Goal: Information Seeking & Learning: Understand process/instructions

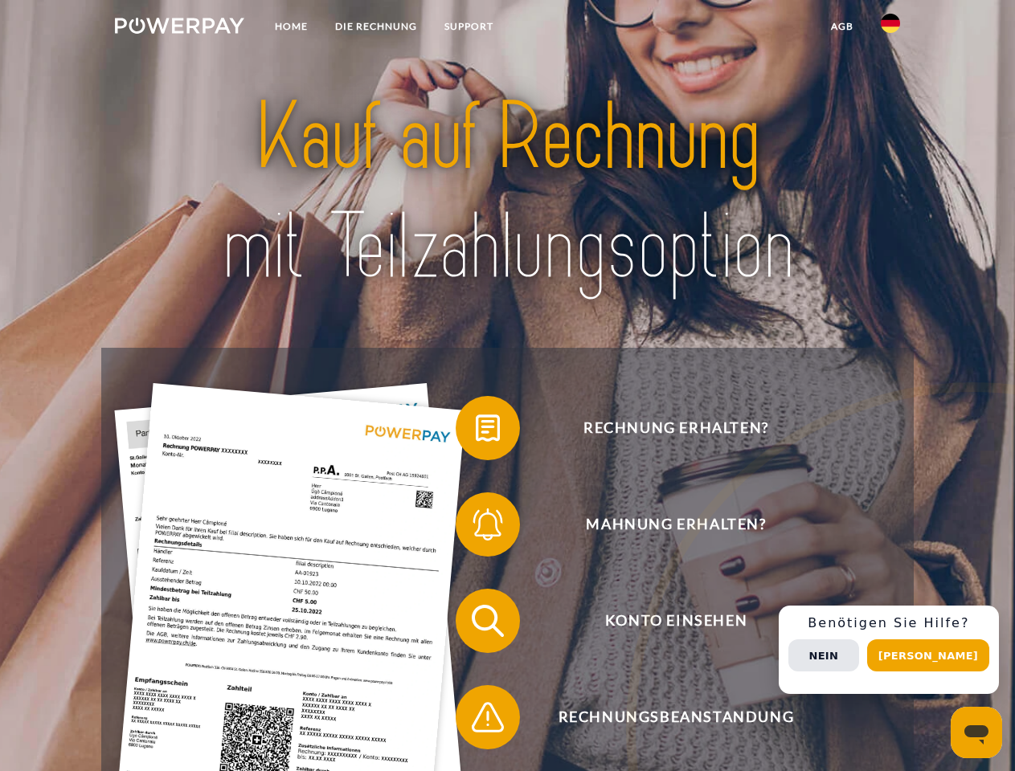
click at [179, 28] on img at bounding box center [179, 26] width 129 height 16
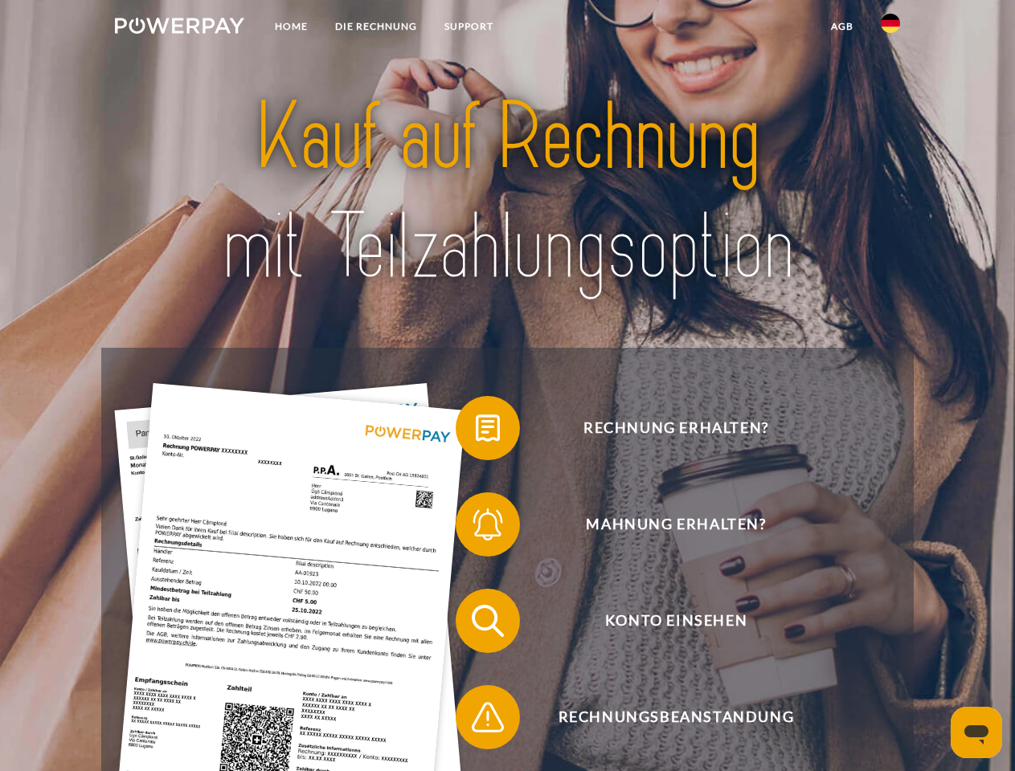
click at [890, 28] on img at bounding box center [890, 23] width 19 height 19
click at [841, 27] on link "agb" at bounding box center [842, 26] width 50 height 29
click at [476, 431] on span at bounding box center [463, 428] width 80 height 80
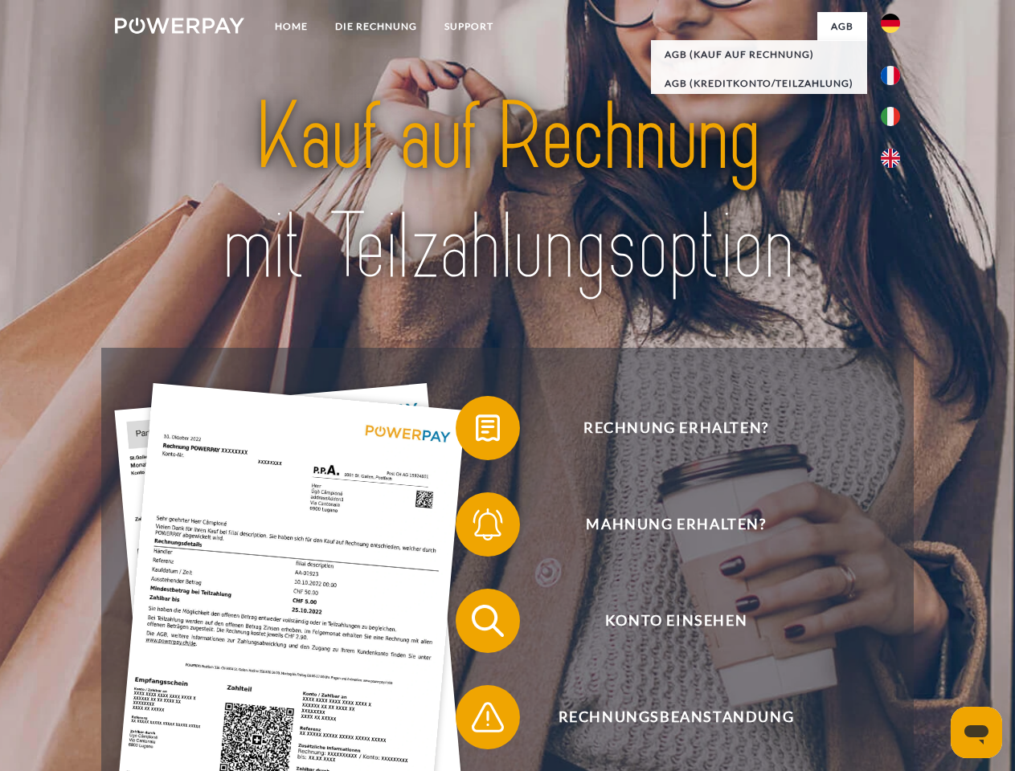
click at [476, 528] on span at bounding box center [463, 525] width 80 height 80
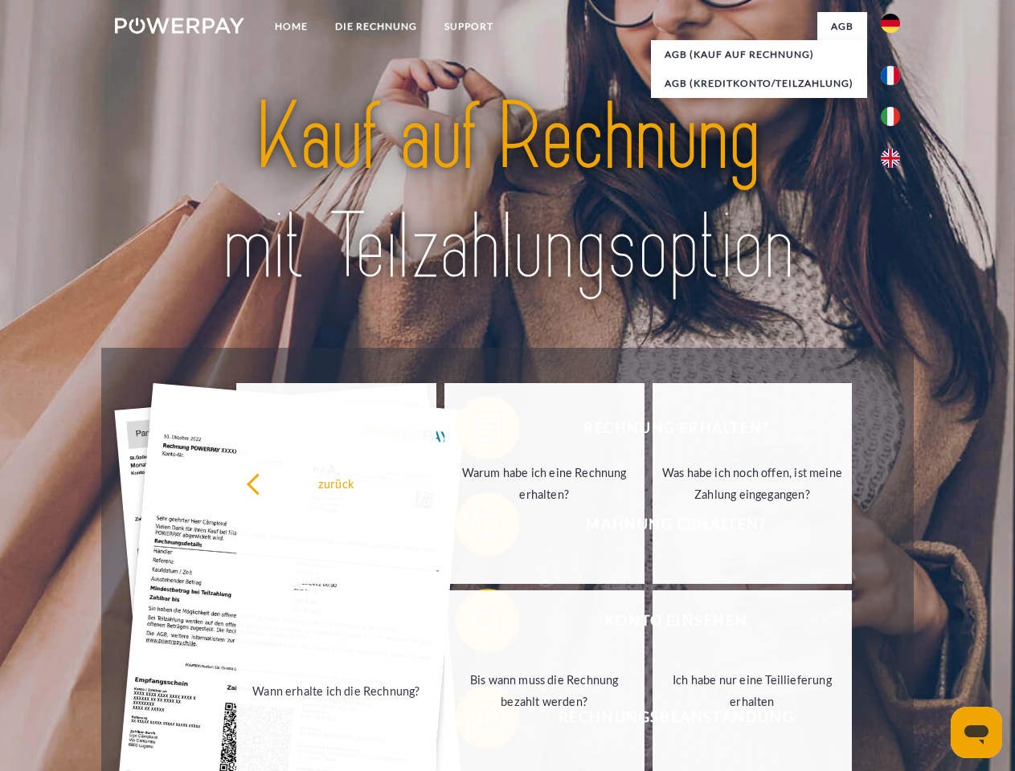
click at [476, 624] on link "Bis wann muss die Rechnung bezahlt werden?" at bounding box center [544, 691] width 200 height 201
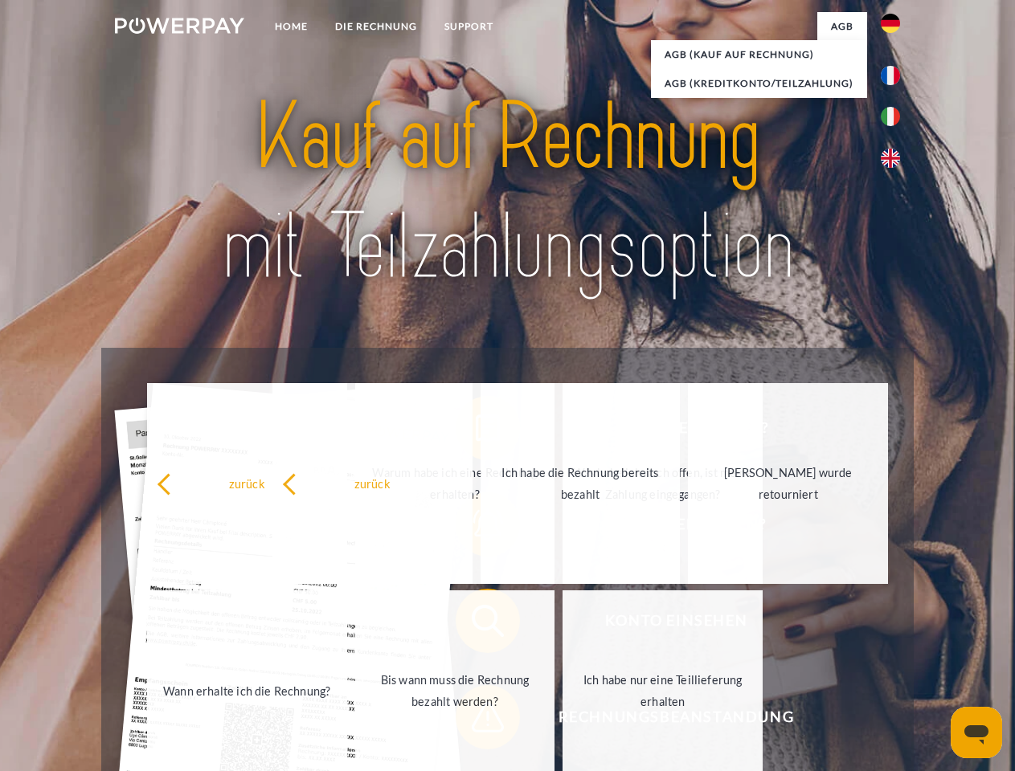
click at [476, 721] on span at bounding box center [463, 717] width 80 height 80
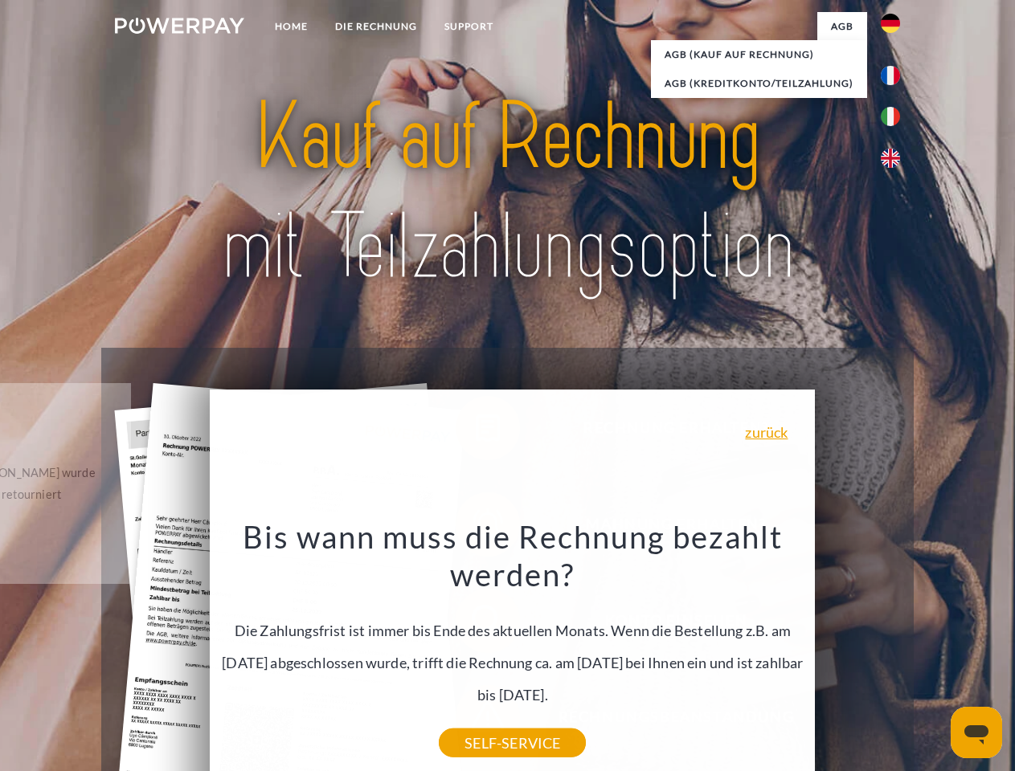
click at [894, 650] on div "Rechnung erhalten? Mahnung erhalten? Konto einsehen" at bounding box center [507, 669] width 812 height 643
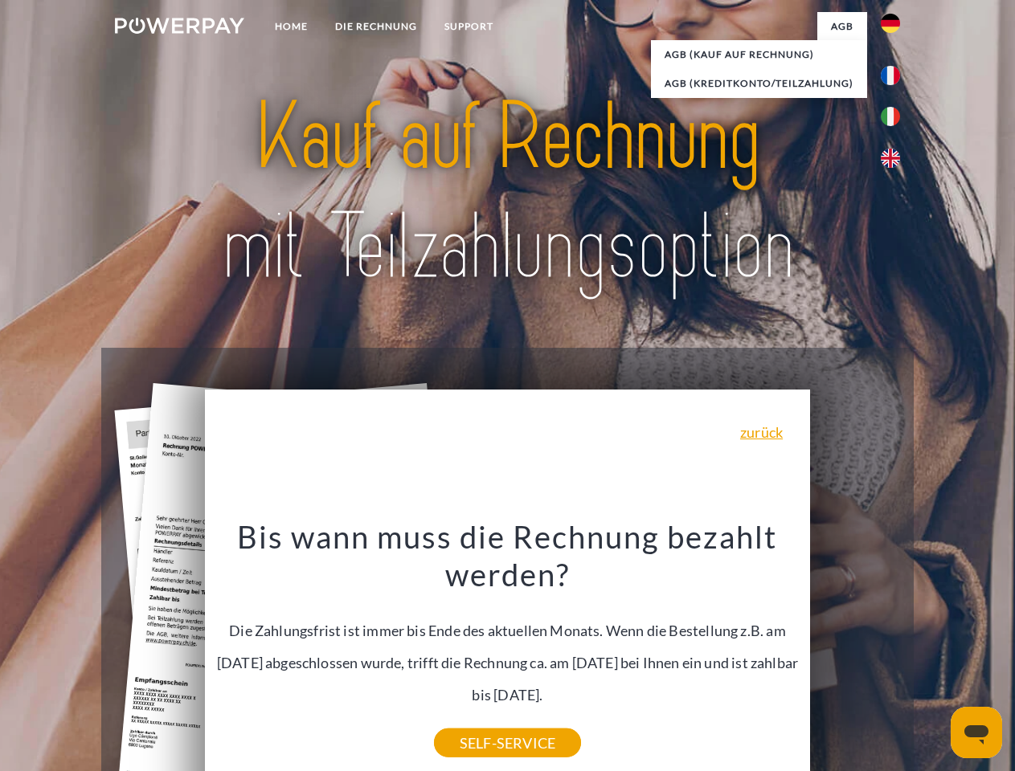
click at [855, 653] on span "Konto einsehen" at bounding box center [676, 621] width 394 height 64
click at [934, 656] on header "Home DIE RECHNUNG SUPPORT" at bounding box center [507, 555] width 1015 height 1110
